Goal: Task Accomplishment & Management: Use online tool/utility

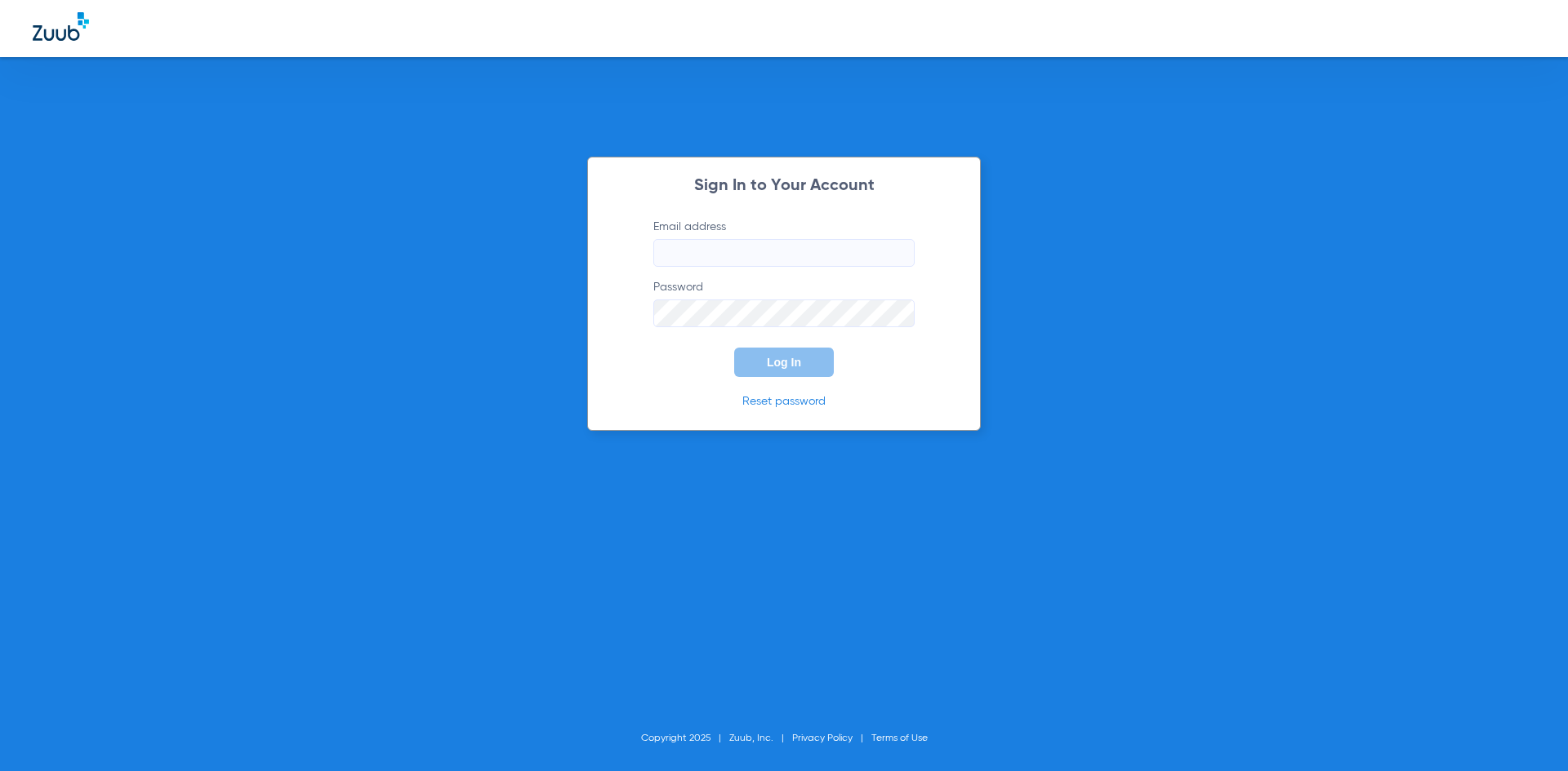
type input "[EMAIL_ADDRESS][DOMAIN_NAME]"
click at [770, 365] on span "Log In" at bounding box center [784, 362] width 34 height 13
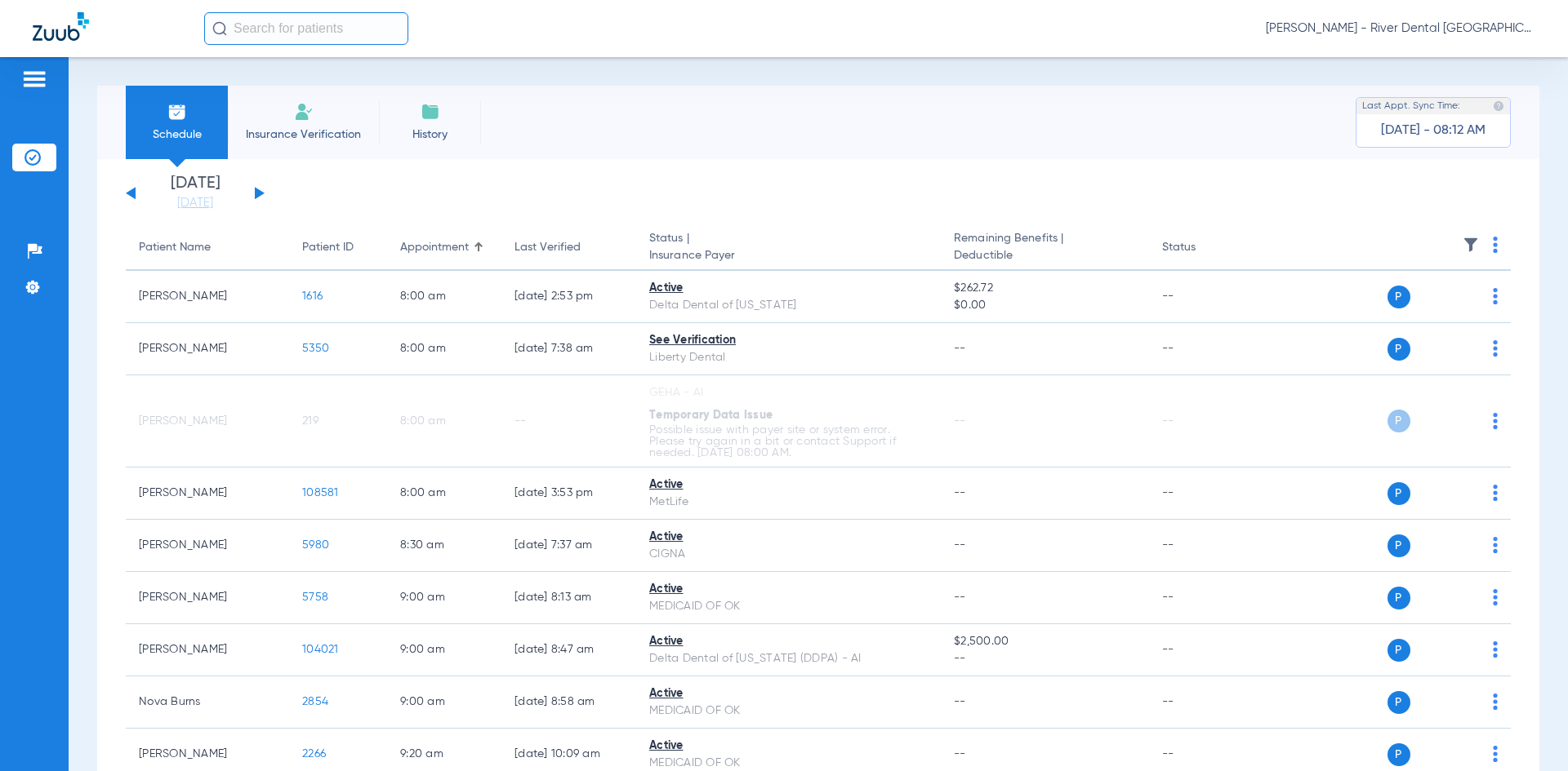
click at [267, 193] on app-single-date-navigator "[DATE] [DATE] [DATE] [DATE] [DATE] [DATE] [DATE] [DATE] [DATE] [DATE] [DATE] [D…" at bounding box center [818, 193] width 1385 height 36
click at [254, 193] on div "[DATE] [DATE] [DATE] [DATE] [DATE] [DATE] [DATE] [DATE] [DATE] [DATE] [DATE] [D…" at bounding box center [194, 193] width 139 height 36
click at [257, 192] on button at bounding box center [259, 193] width 10 height 13
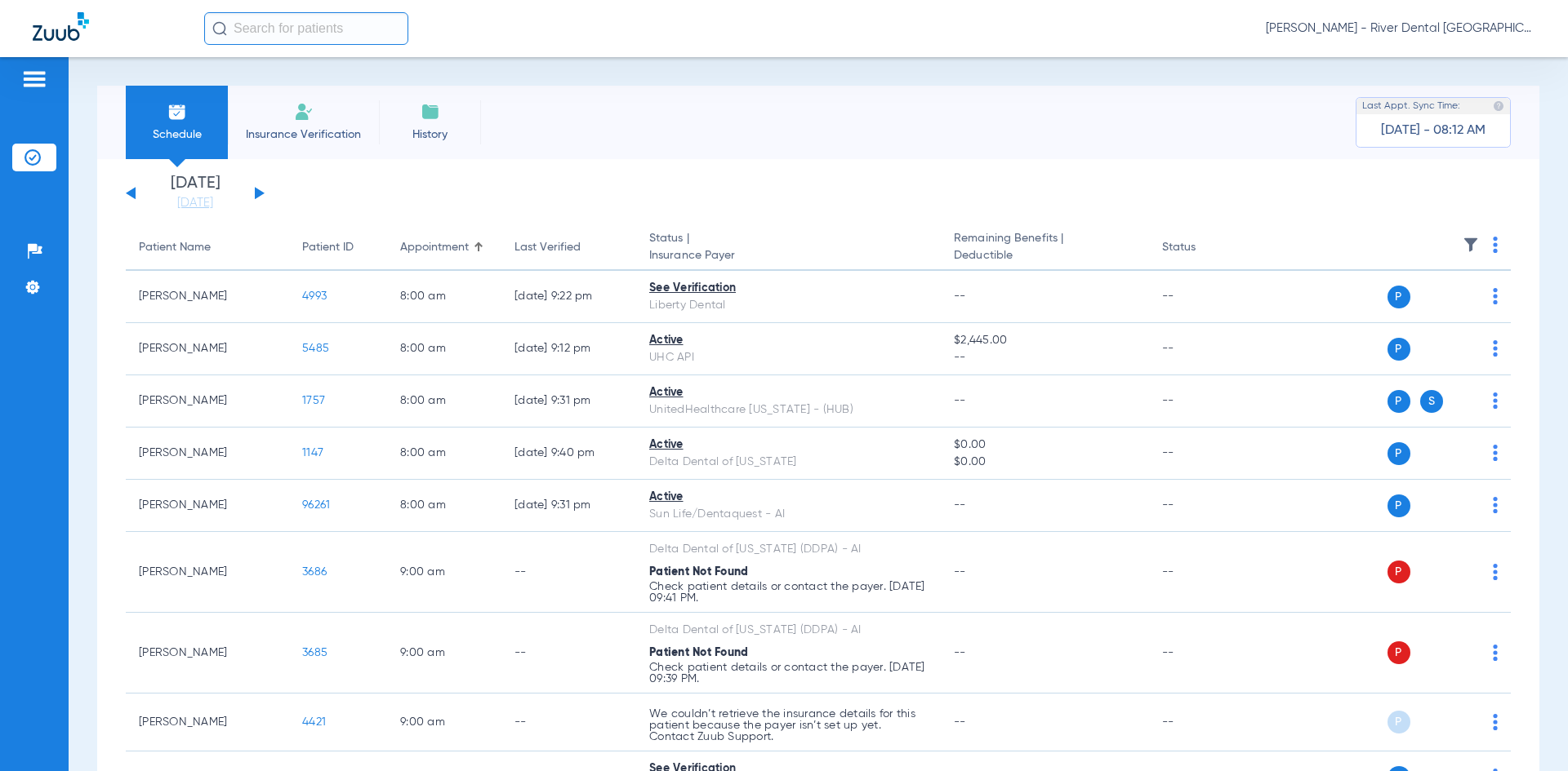
click at [1493, 249] on img at bounding box center [1495, 244] width 4 height 16
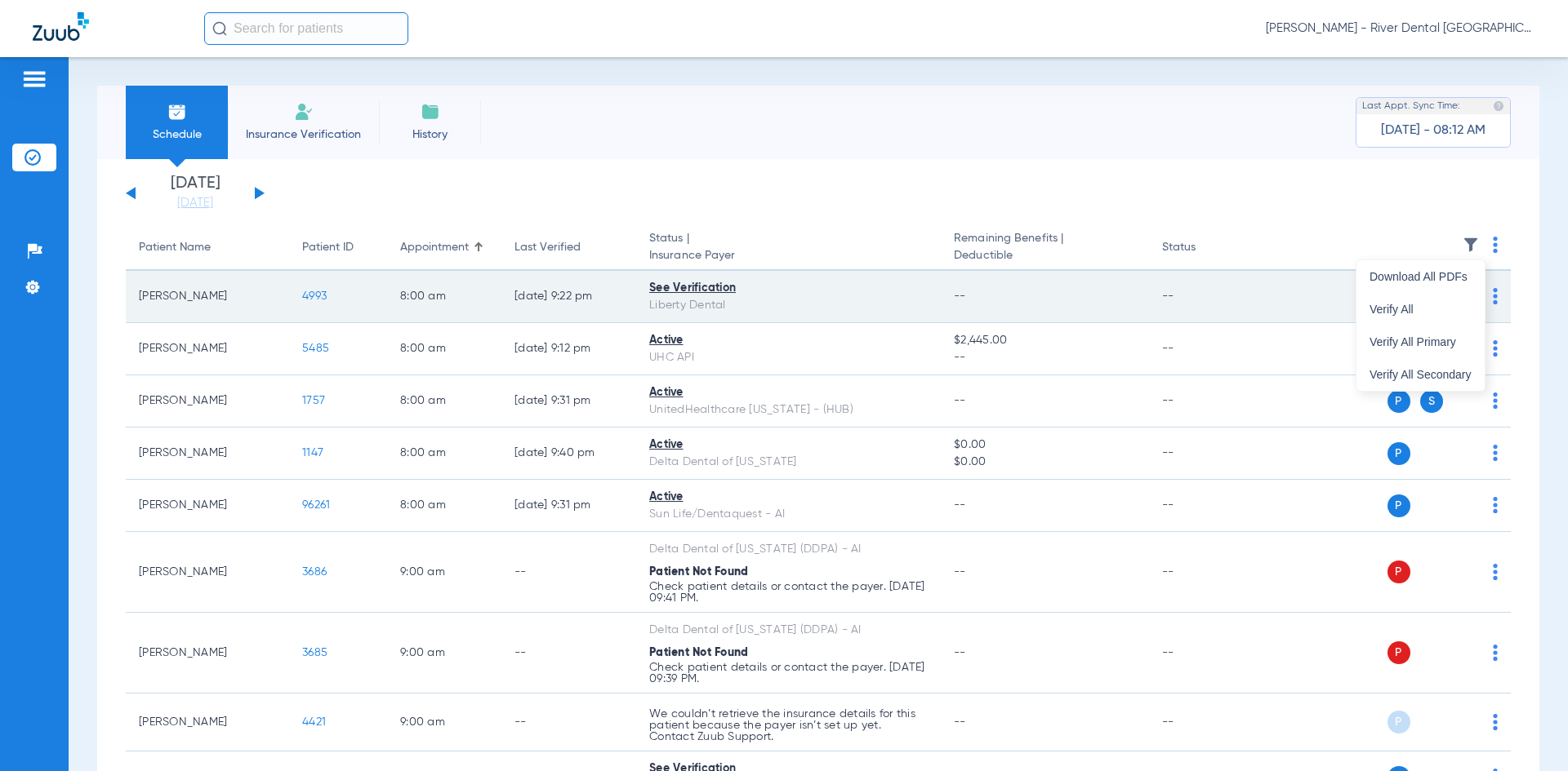
click at [1421, 316] on button "Verify All" at bounding box center [1420, 309] width 128 height 32
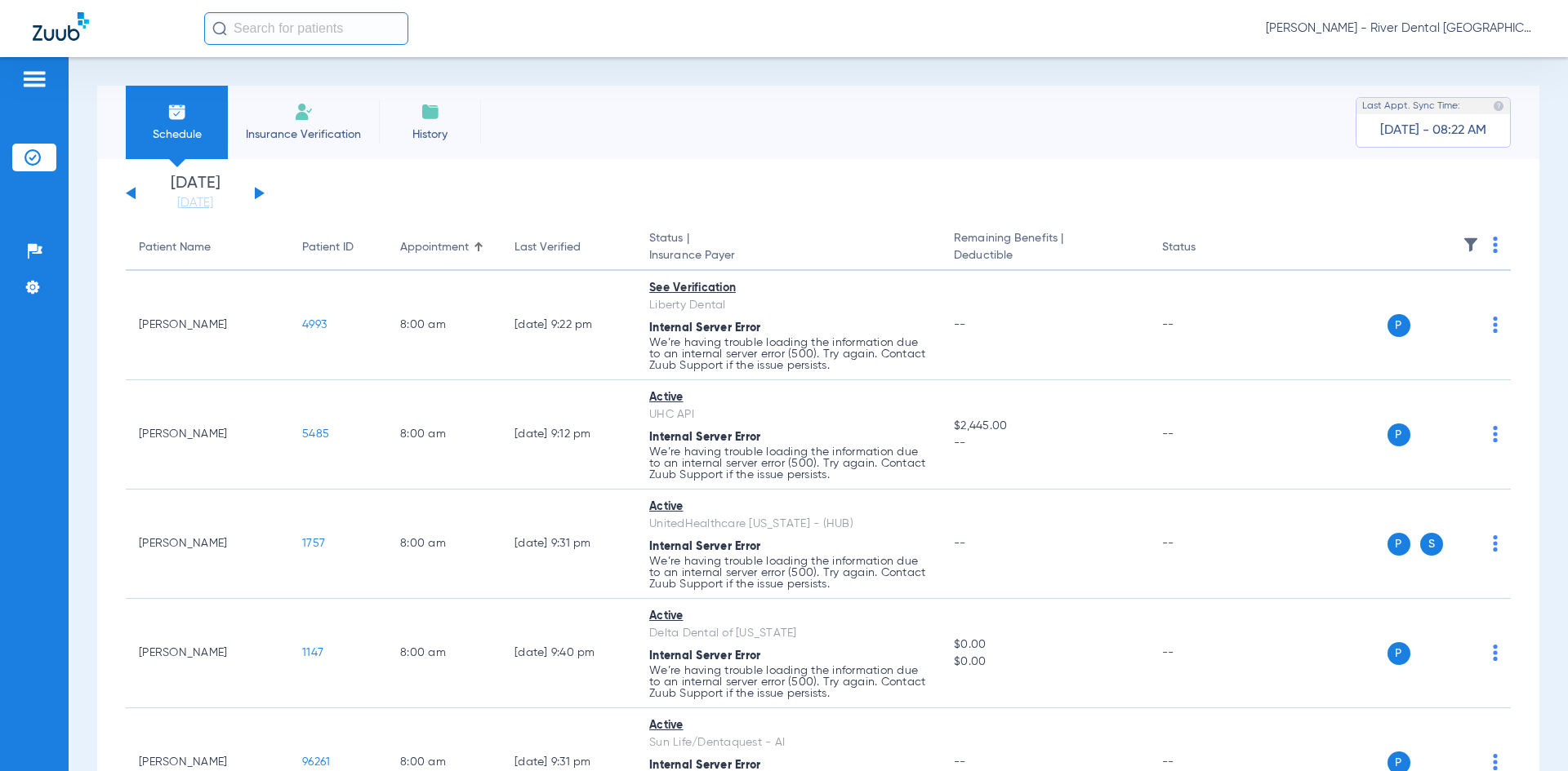
click at [1490, 252] on th at bounding box center [1386, 248] width 253 height 46
